Goal: Information Seeking & Learning: Check status

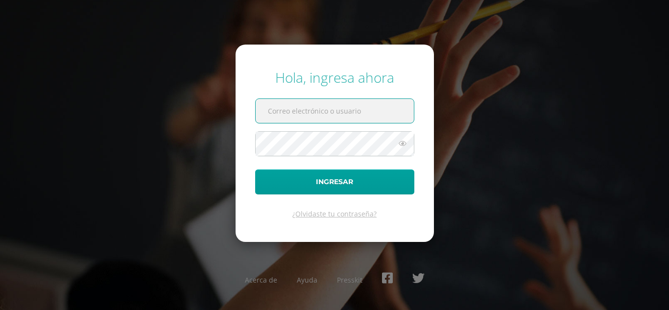
click at [316, 114] on input "text" at bounding box center [335, 111] width 158 height 24
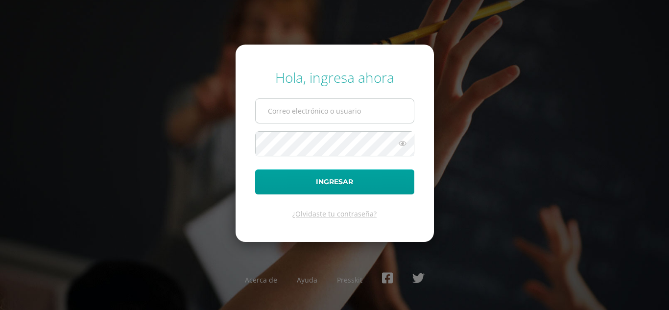
type input "[EMAIL_ADDRESS][PERSON_NAME][DOMAIN_NAME]"
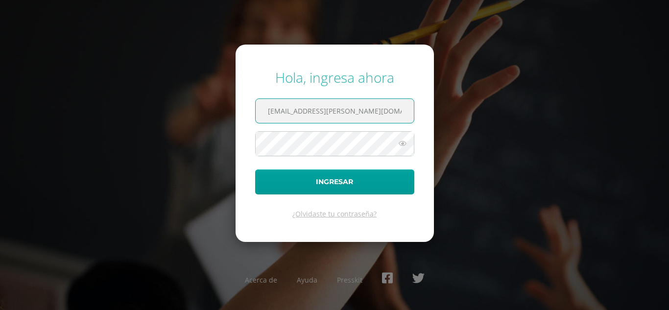
click at [255, 170] on button "Ingresar" at bounding box center [334, 182] width 159 height 25
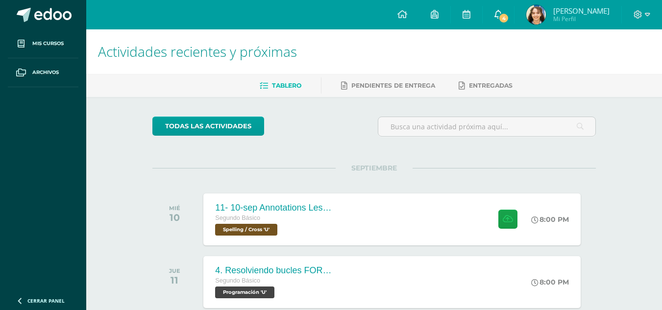
click at [509, 15] on span "4" at bounding box center [503, 18] width 11 height 11
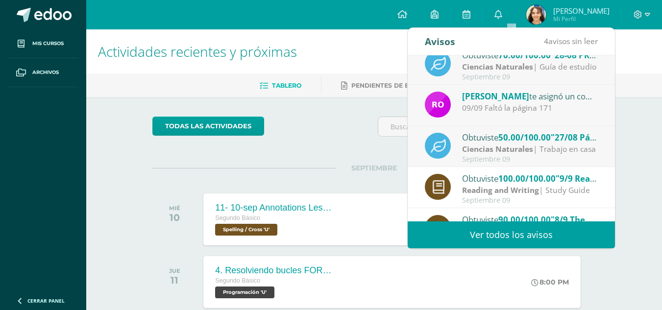
scroll to position [53, 0]
click at [524, 134] on span "50.00/100.00" at bounding box center [524, 136] width 52 height 11
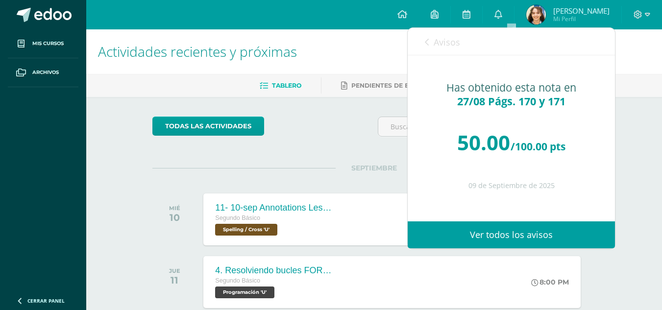
click at [457, 49] on link "Avisos" at bounding box center [442, 42] width 35 height 28
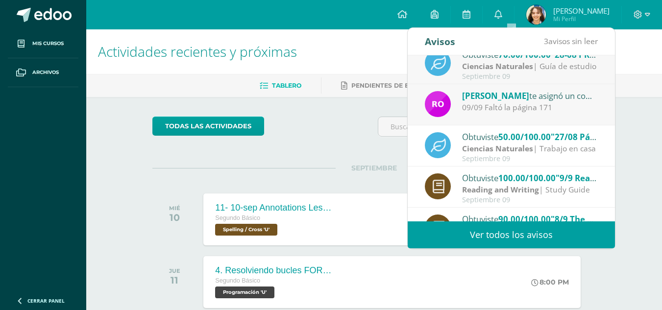
click at [501, 99] on span "Rosemary Ordoñez" at bounding box center [495, 95] width 67 height 11
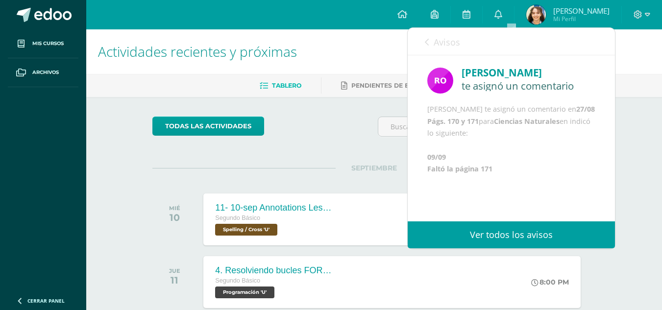
click at [439, 44] on span "Avisos" at bounding box center [447, 42] width 26 height 12
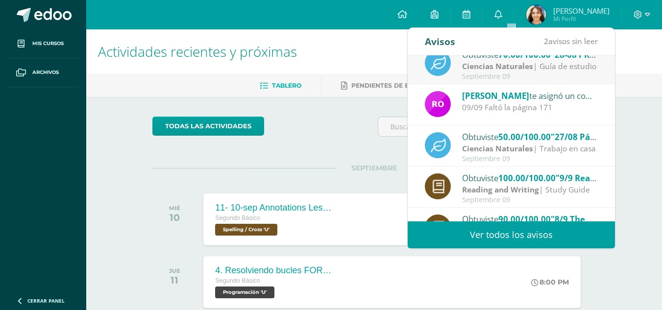
click at [474, 67] on strong "Ciencias Naturales" at bounding box center [497, 66] width 71 height 11
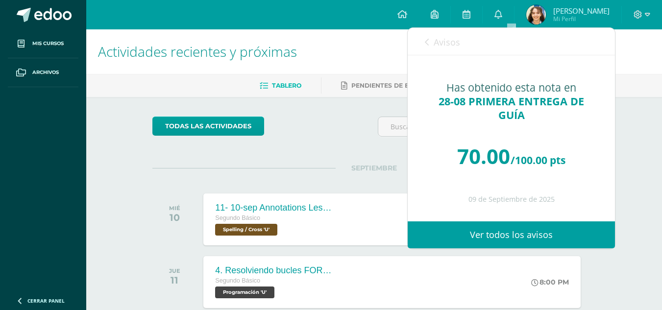
click at [444, 43] on span "Avisos" at bounding box center [447, 42] width 26 height 12
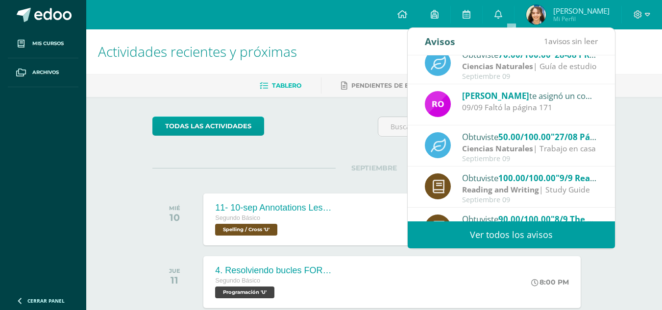
scroll to position [0, 0]
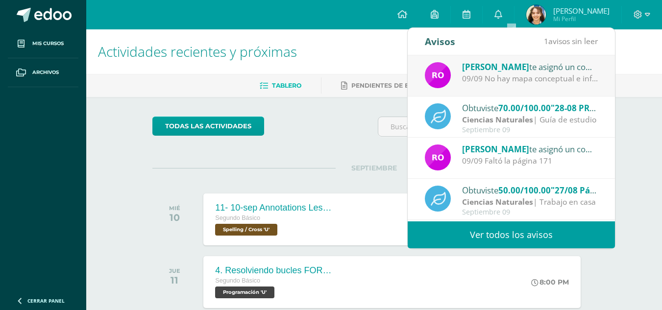
click at [508, 86] on div "Rosemary Ordoñez te asignó un comentario en '28-08 PRIMERA ENTREGA DE GUÍA' par…" at bounding box center [511, 75] width 207 height 41
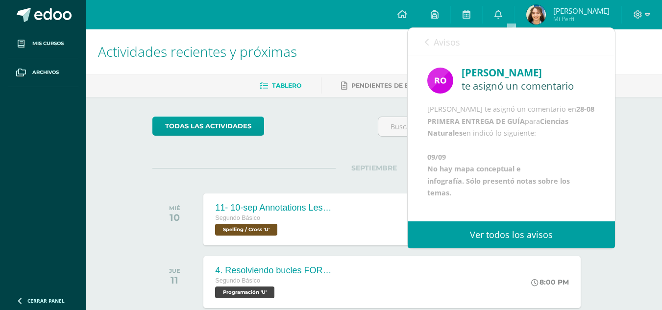
scroll to position [36, 0]
click at [440, 44] on span "Avisos" at bounding box center [447, 42] width 26 height 12
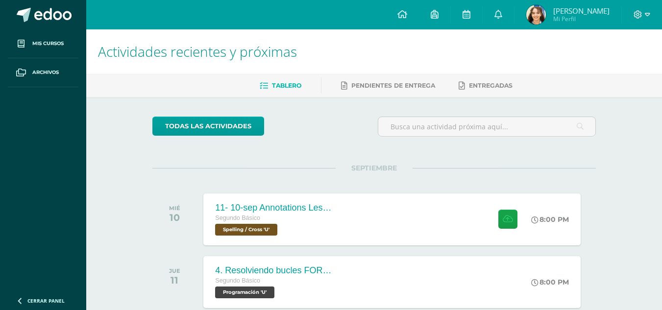
click at [339, 144] on div "todas las Actividades" at bounding box center [373, 131] width 451 height 28
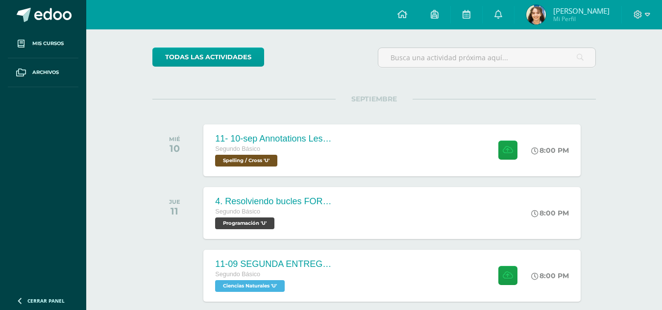
scroll to position [71, 0]
